Goal: Transaction & Acquisition: Purchase product/service

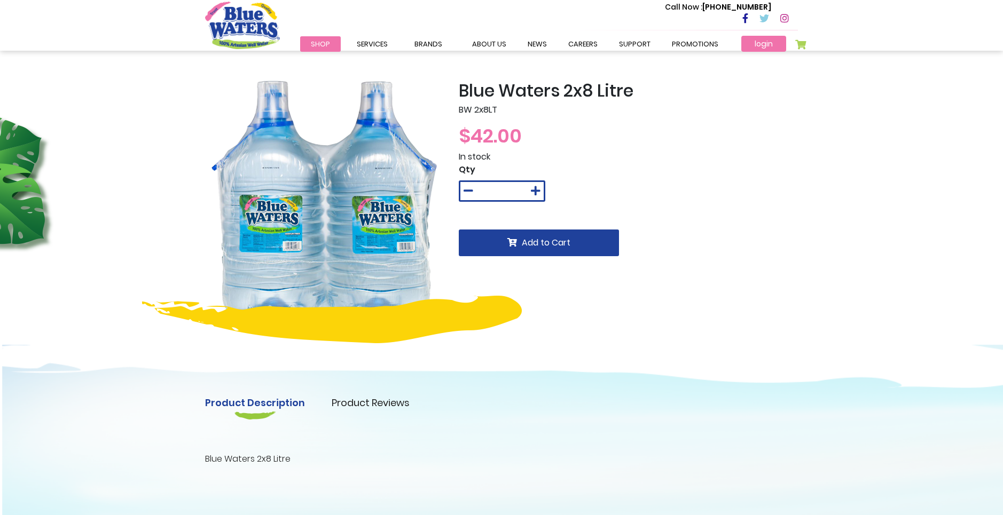
click at [765, 43] on link "login" at bounding box center [763, 44] width 45 height 16
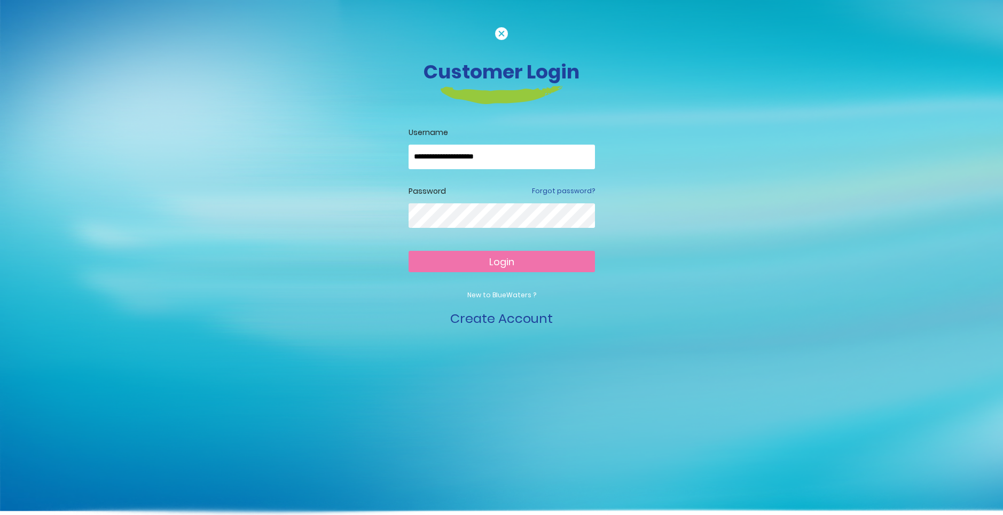
type input "**********"
click at [501, 261] on button "Login" at bounding box center [501, 261] width 186 height 21
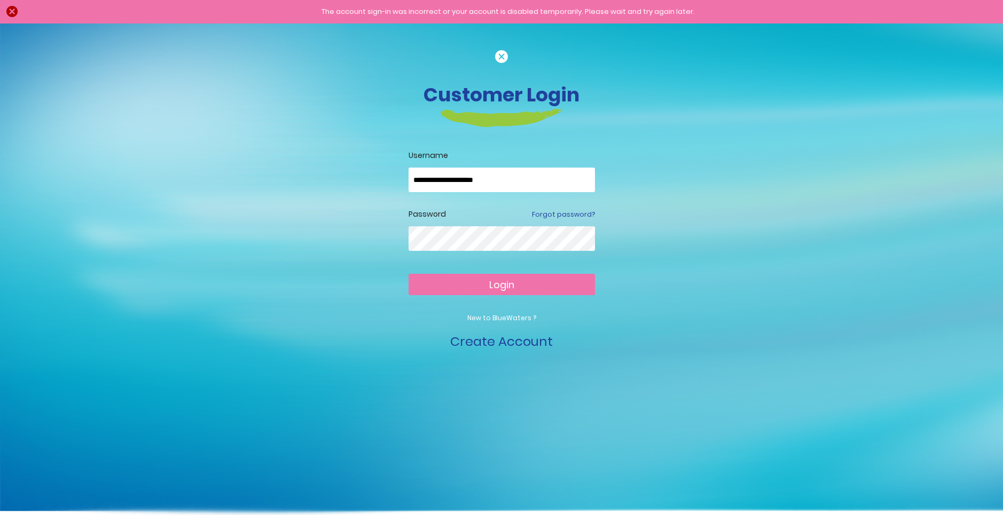
click at [501, 284] on button "Login" at bounding box center [501, 284] width 186 height 21
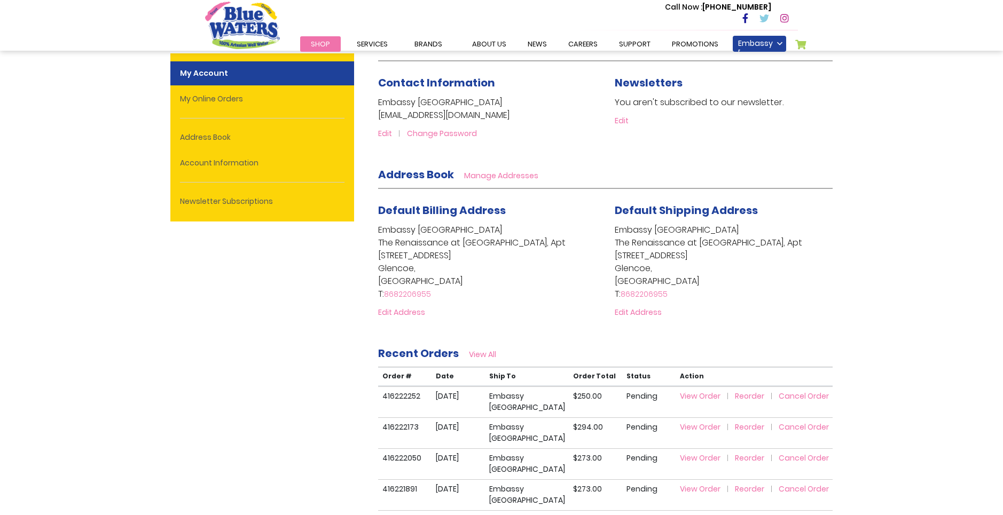
scroll to position [203, 0]
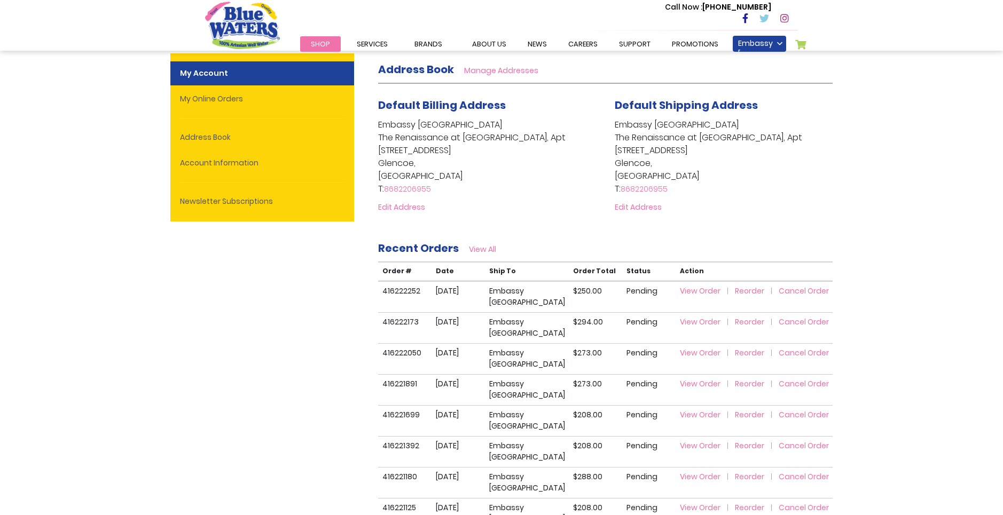
click at [745, 327] on span "Reorder" at bounding box center [749, 322] width 29 height 11
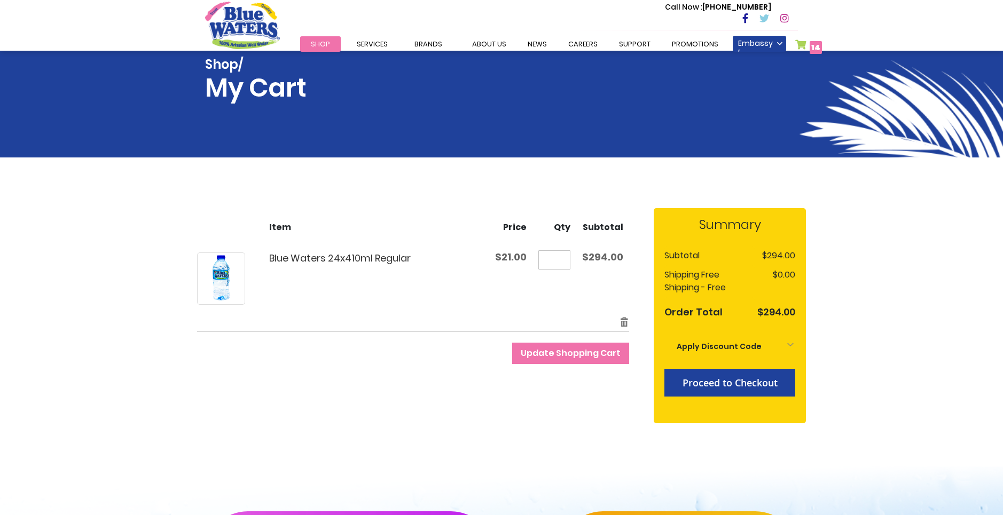
click at [565, 259] on input "**" at bounding box center [554, 259] width 32 height 19
type input "*"
click at [566, 355] on span "Update Shopping Cart" at bounding box center [571, 353] width 100 height 12
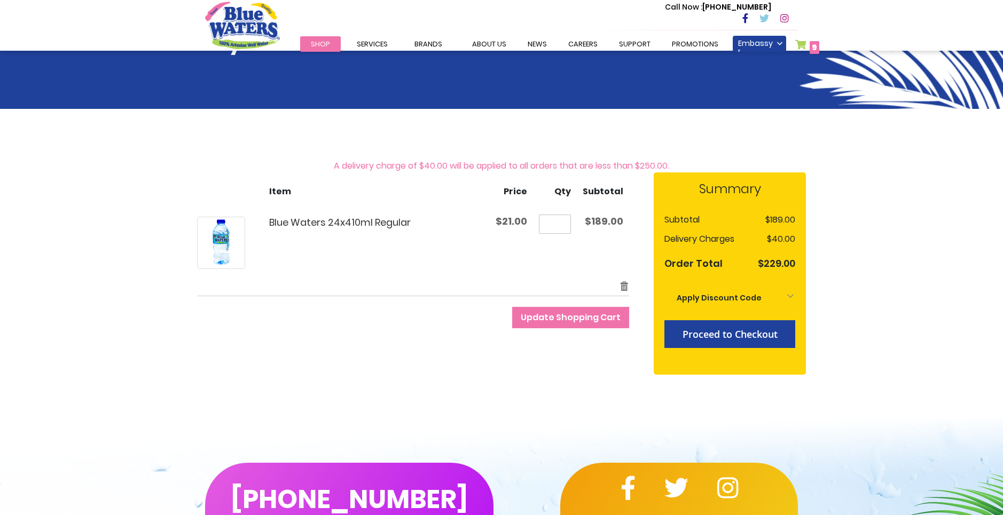
scroll to position [75, 0]
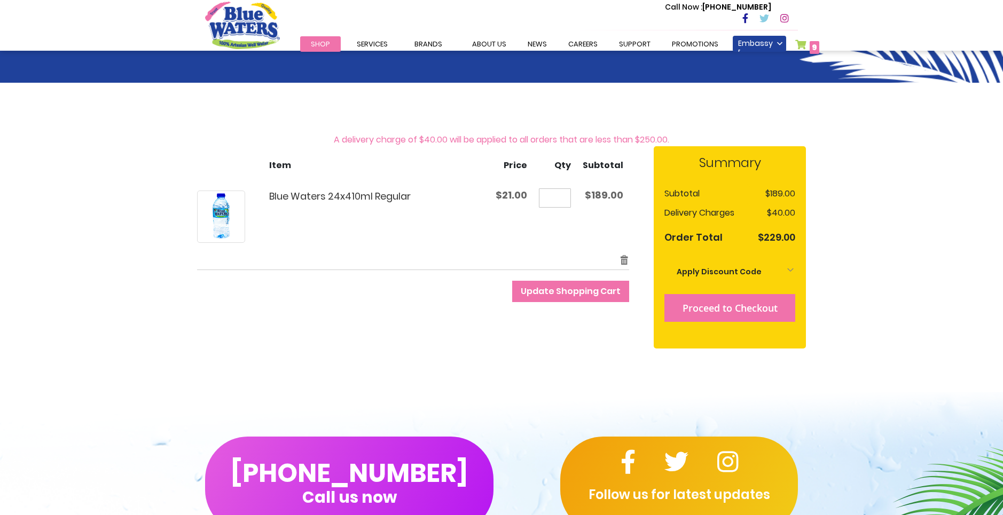
click at [719, 314] on button "Proceed to Checkout" at bounding box center [729, 308] width 131 height 28
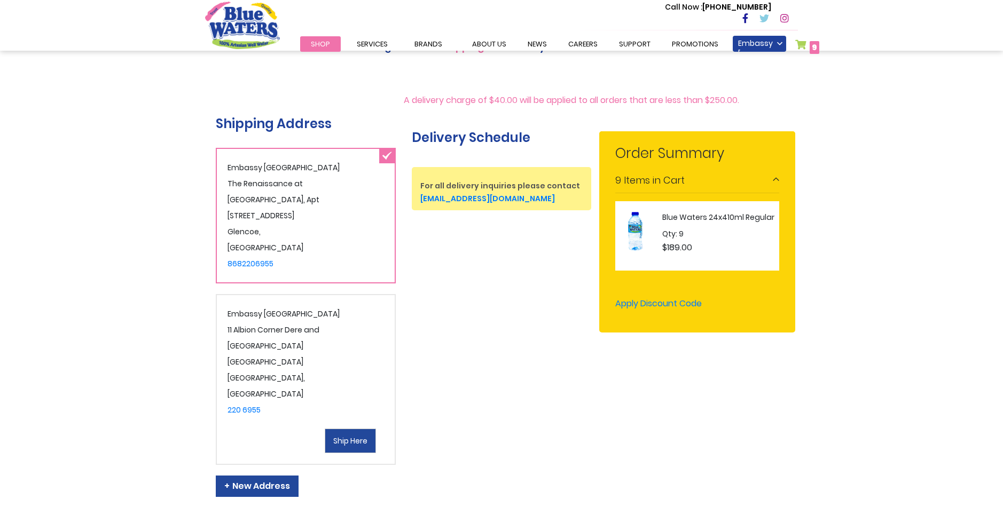
scroll to position [168, 0]
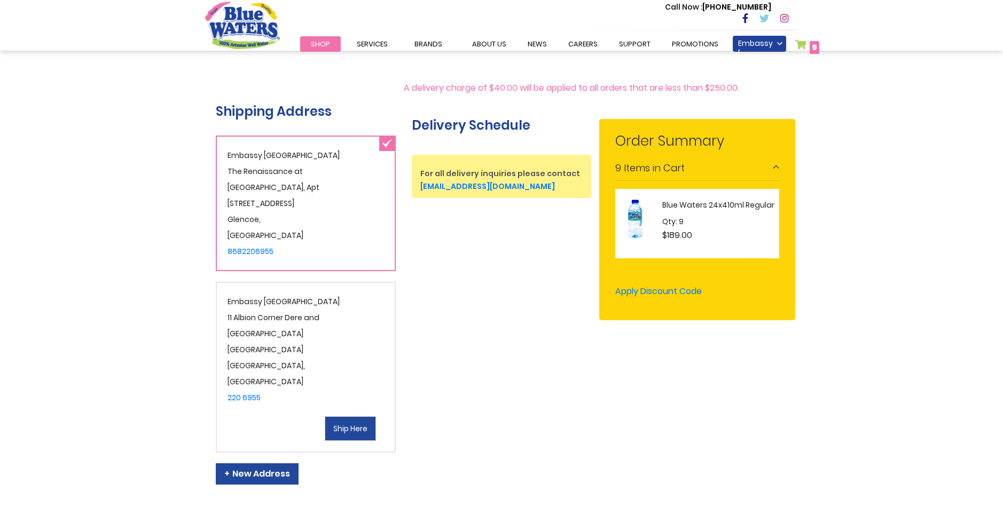
click at [362, 423] on span "Ship Here" at bounding box center [350, 428] width 34 height 11
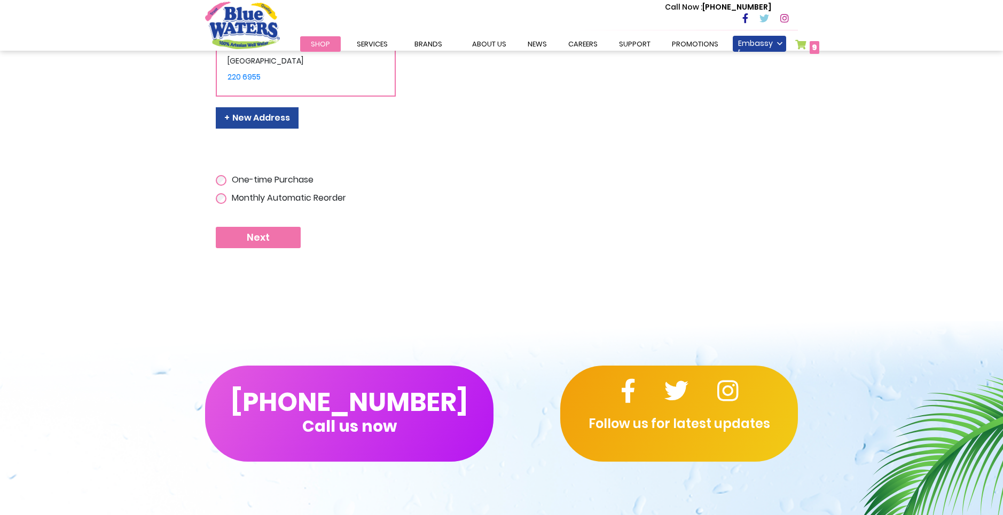
scroll to position [533, 0]
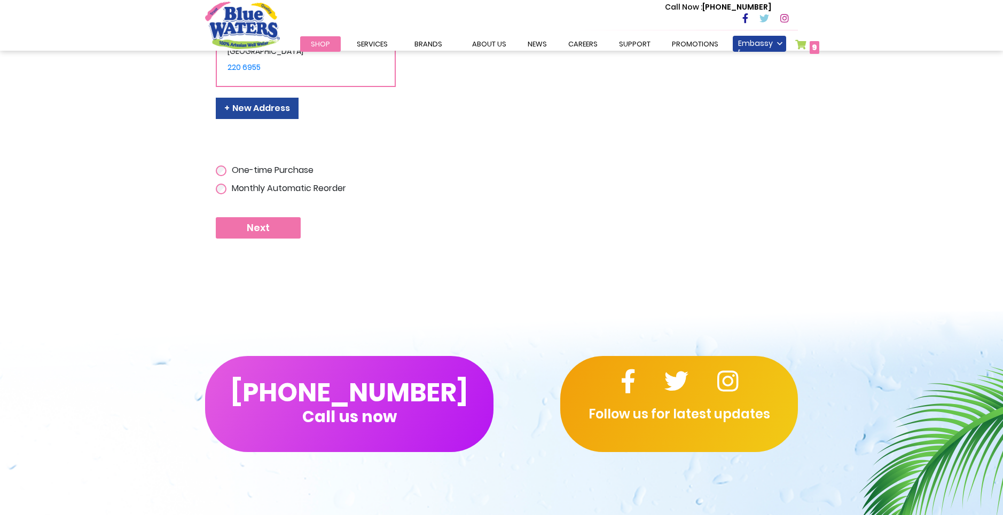
click at [272, 217] on button "Next" at bounding box center [258, 227] width 85 height 21
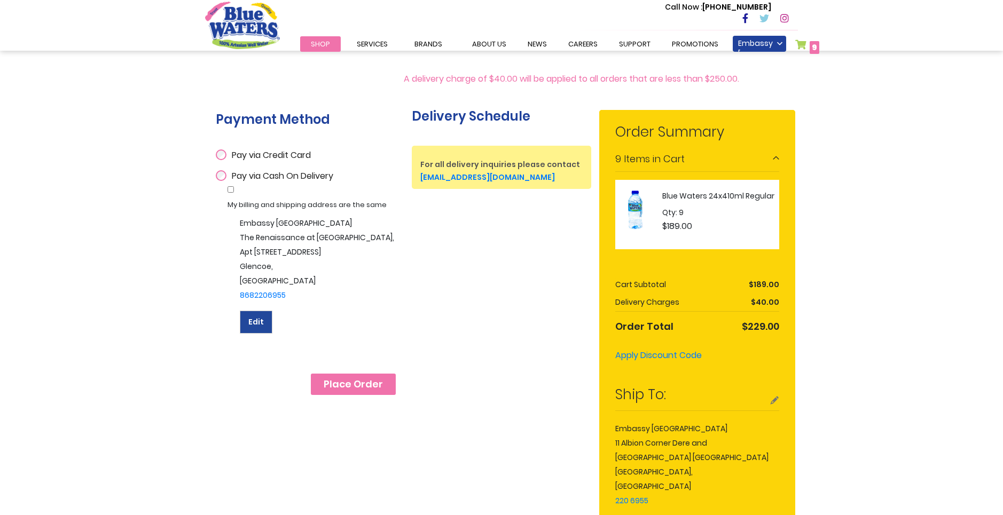
scroll to position [178, 0]
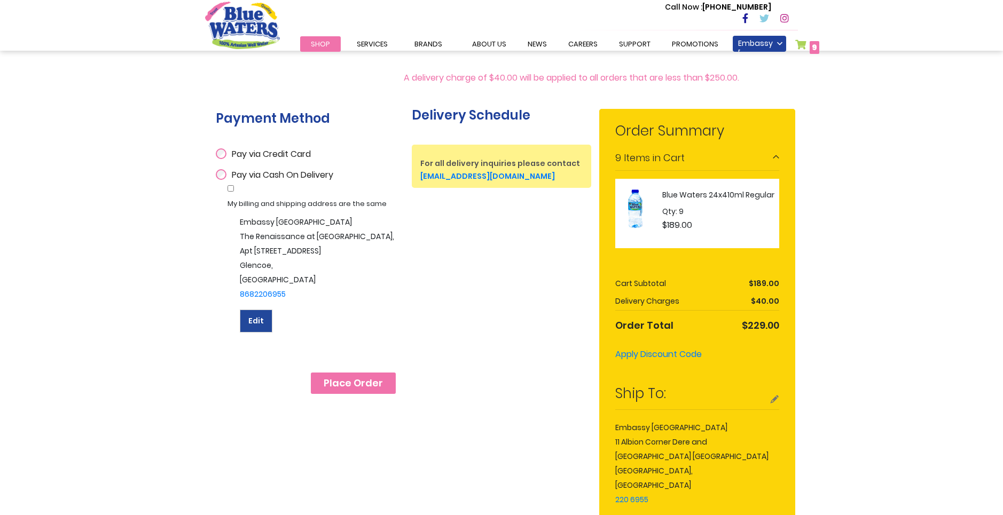
click at [261, 318] on span "Edit" at bounding box center [255, 321] width 15 height 11
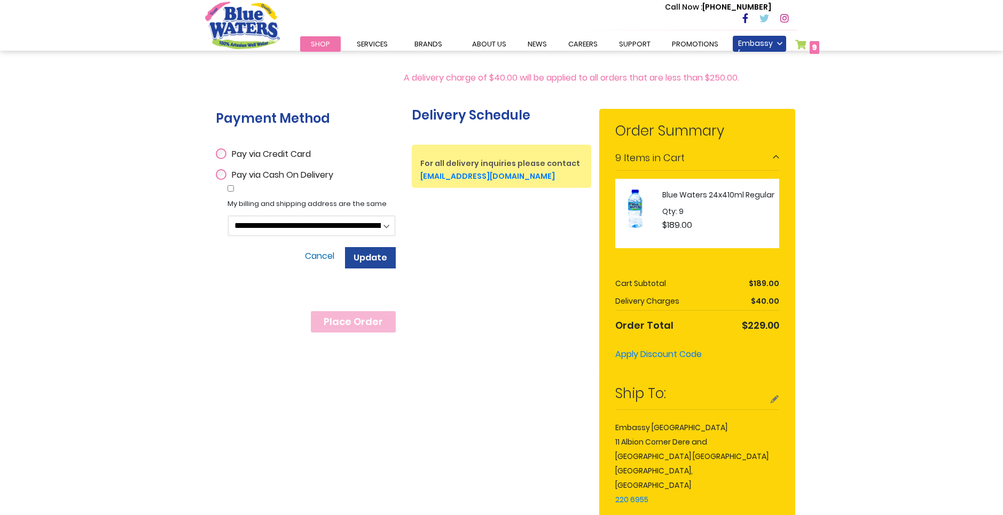
select select
click at [380, 258] on span "Update" at bounding box center [370, 257] width 34 height 12
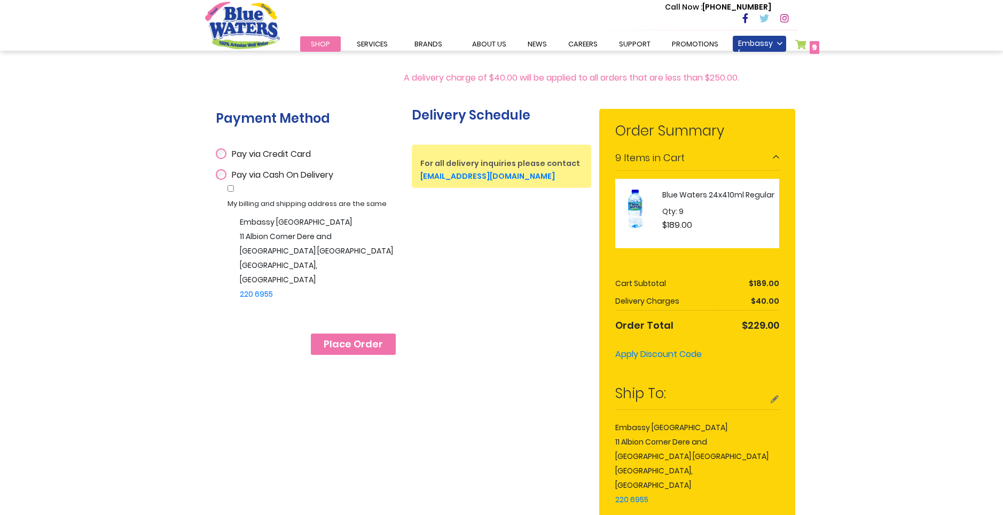
click at [361, 343] on span "Place Order" at bounding box center [353, 344] width 59 height 12
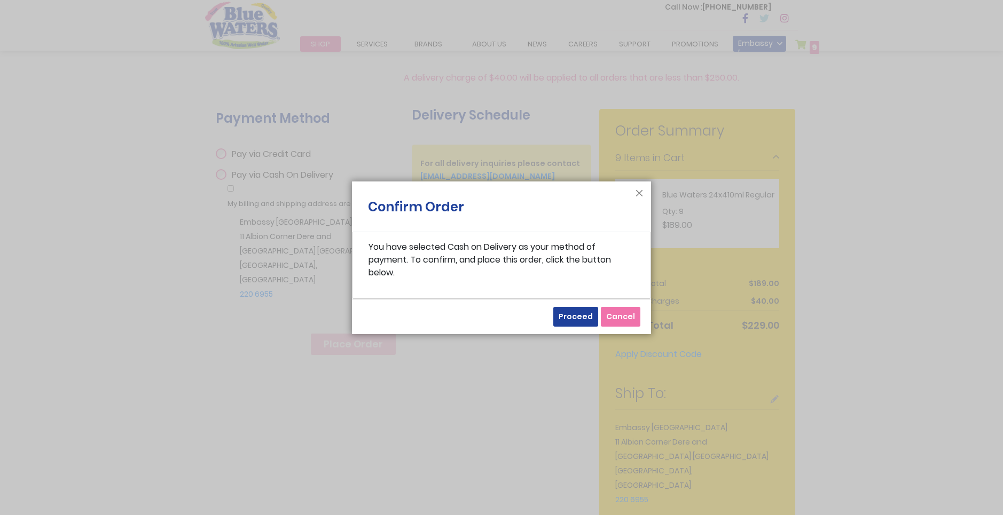
click at [584, 312] on span "Proceed" at bounding box center [575, 316] width 34 height 11
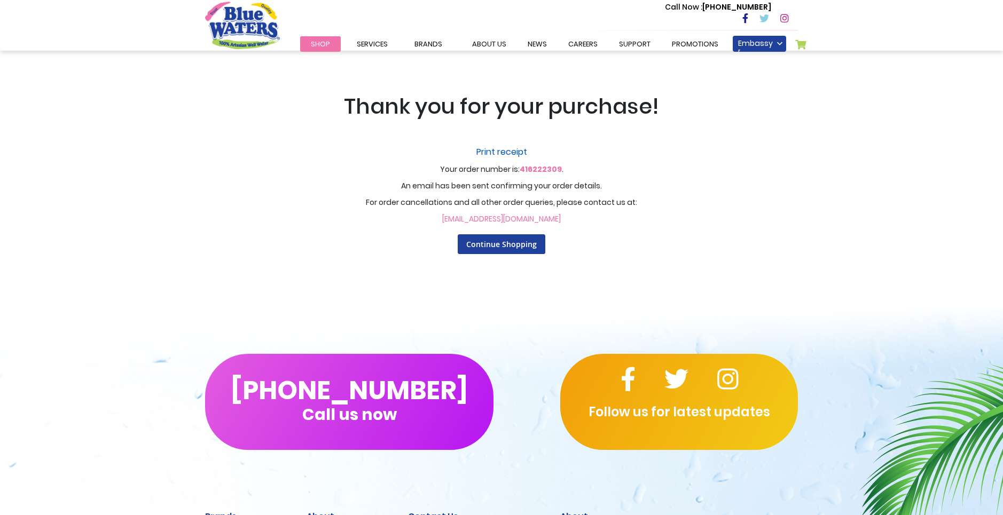
click at [513, 153] on link "Print receipt" at bounding box center [501, 152] width 662 height 13
